Goal: Navigation & Orientation: Find specific page/section

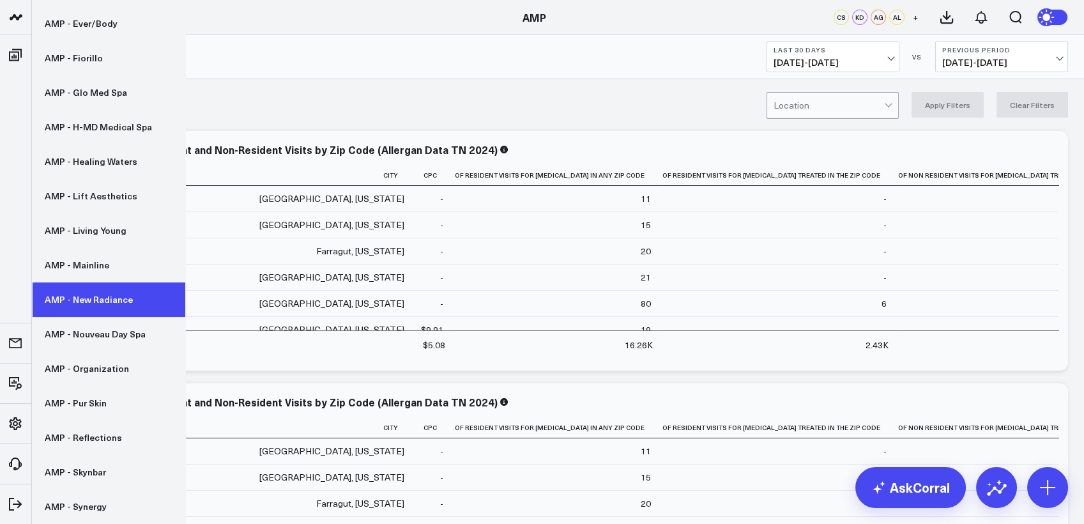
scroll to position [51, 0]
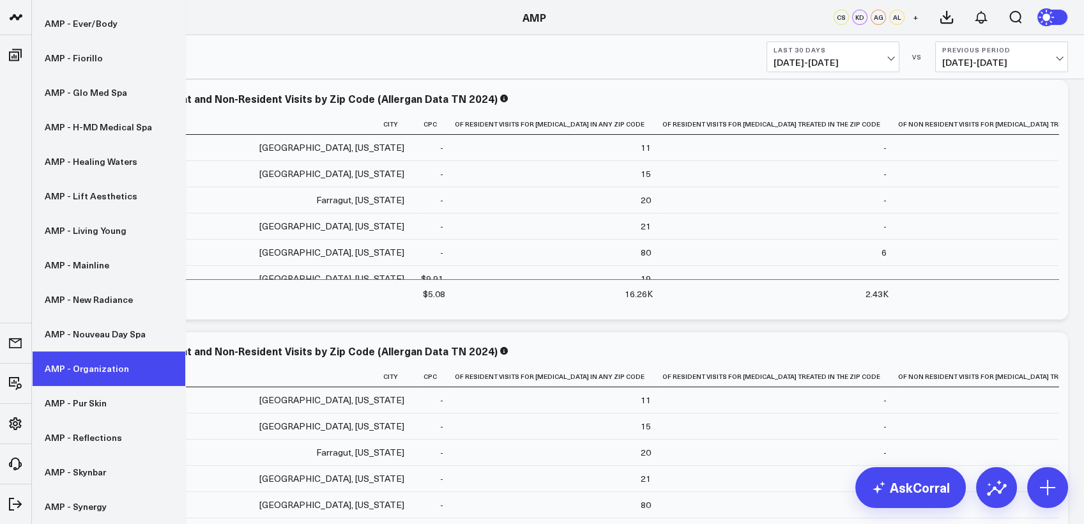
click at [78, 371] on link "AMP - Organization" at bounding box center [108, 368] width 153 height 34
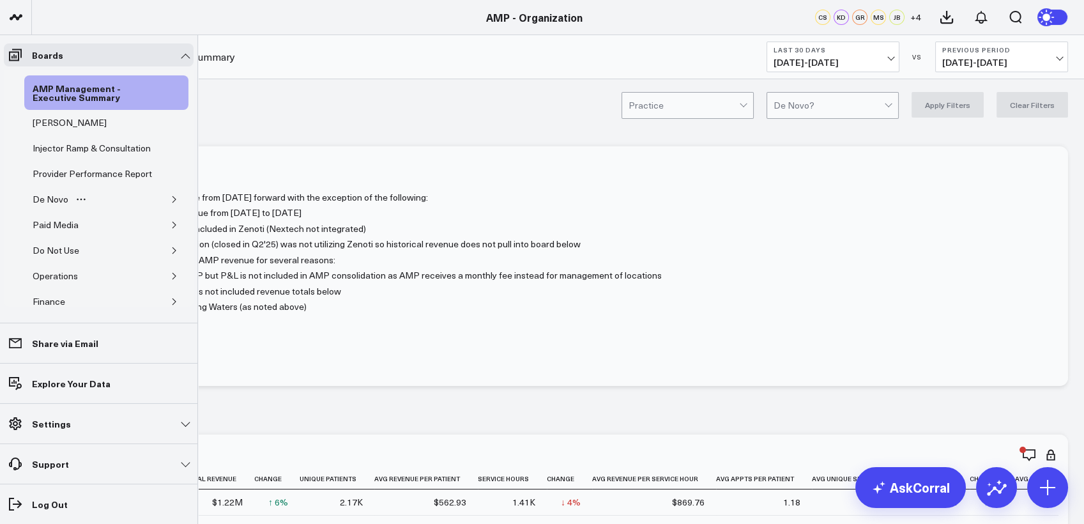
click at [171, 203] on icon "button" at bounding box center [175, 199] width 8 height 8
click at [75, 267] on div "De Novo Charts" at bounding box center [75, 259] width 72 height 15
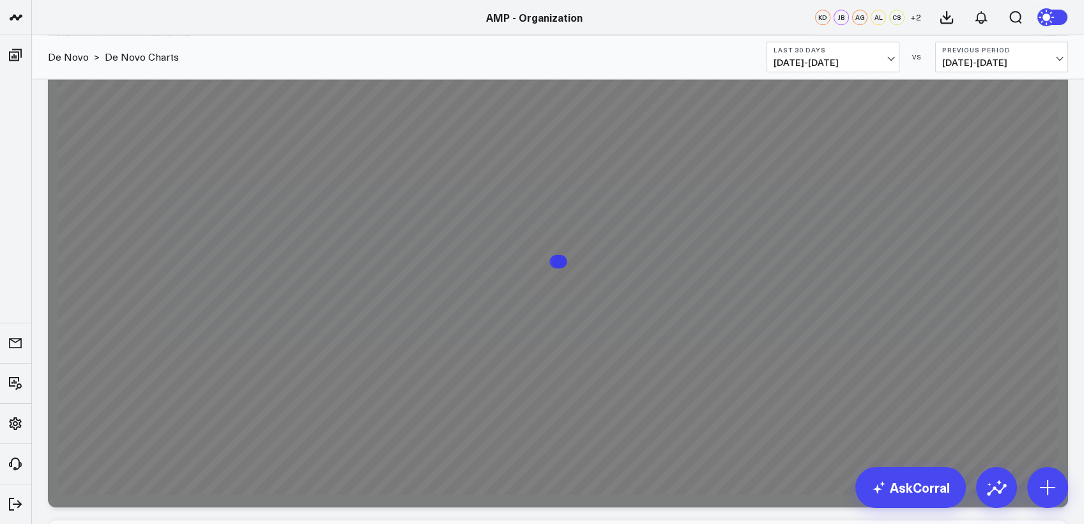
scroll to position [3398, 0]
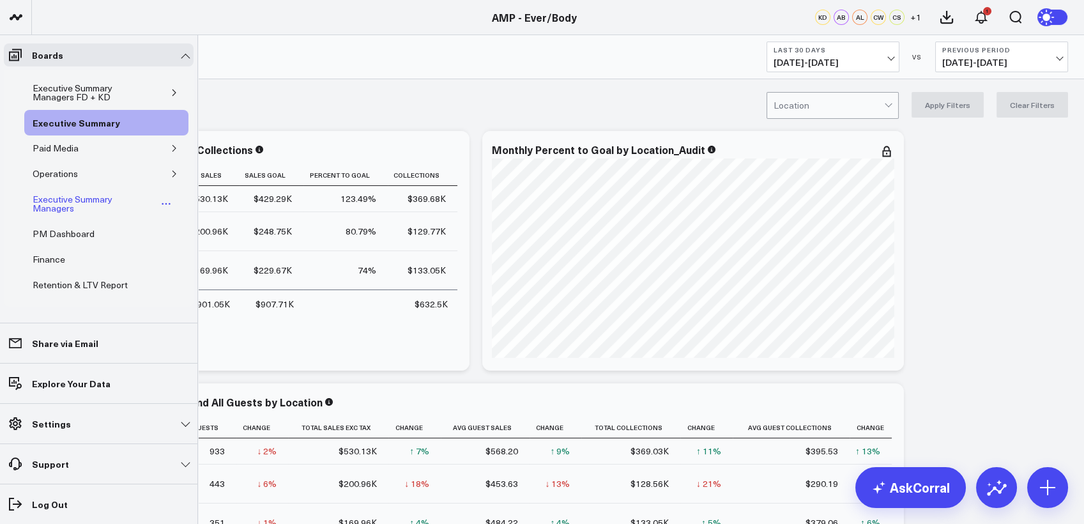
click at [51, 202] on div "Executive Summary Managers" at bounding box center [93, 204] width 128 height 24
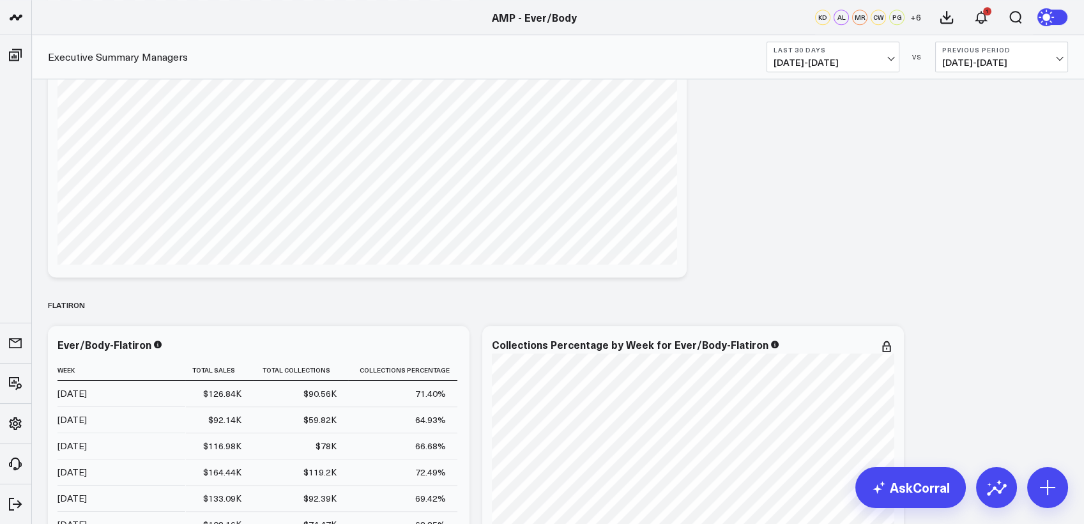
scroll to position [2917, 0]
